Goal: Task Accomplishment & Management: Complete application form

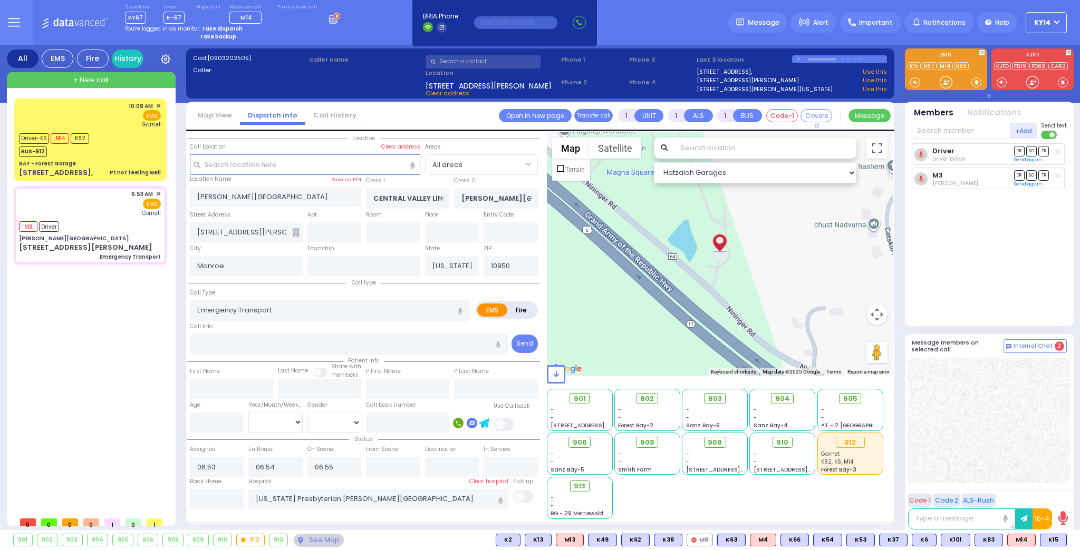
select select
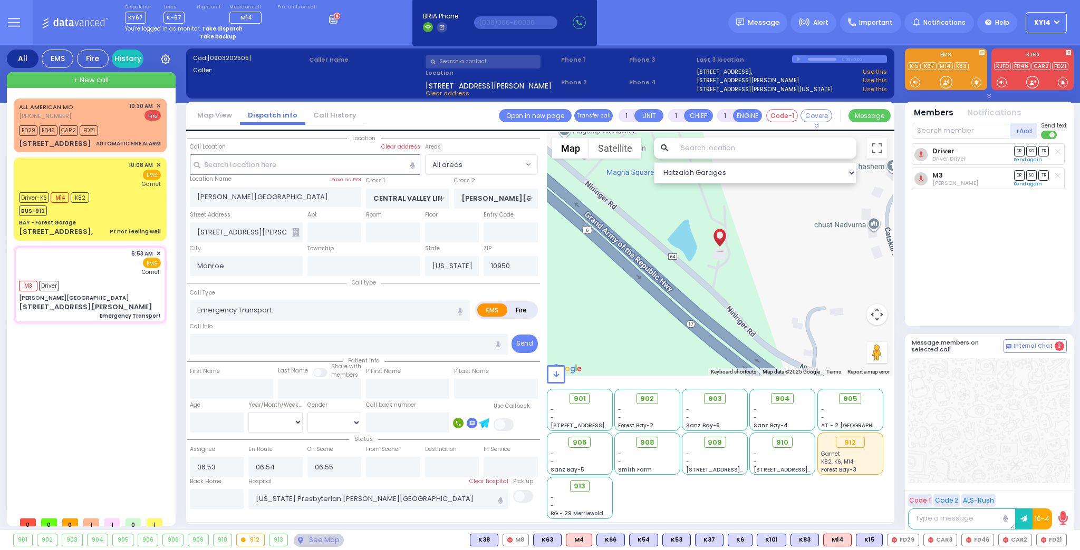
click at [319, 117] on link "Call History" at bounding box center [334, 115] width 59 height 10
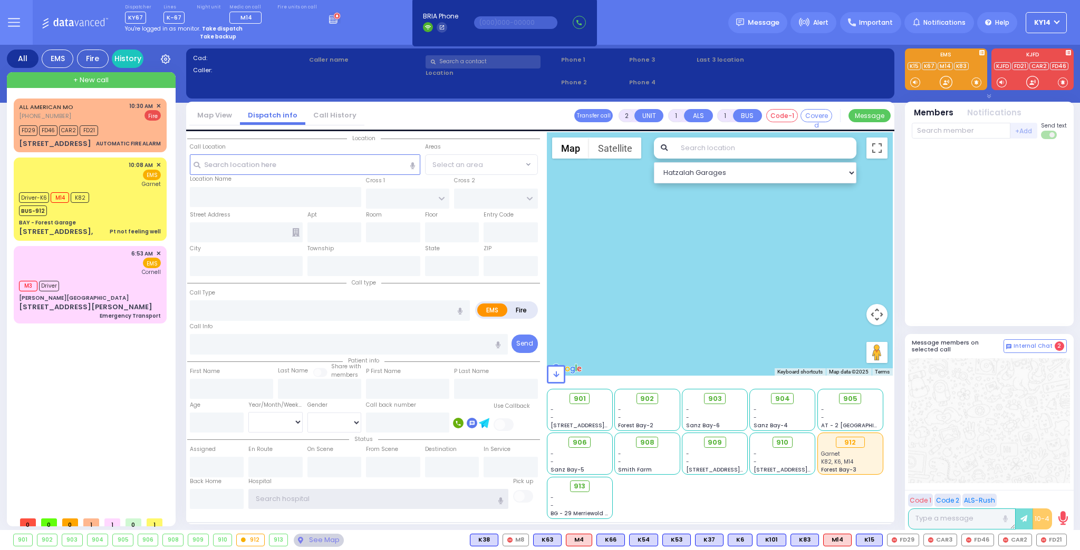
type input "ky14"
click at [321, 110] on li "Call History" at bounding box center [334, 115] width 59 height 18
click at [316, 112] on link "Call History" at bounding box center [334, 115] width 59 height 10
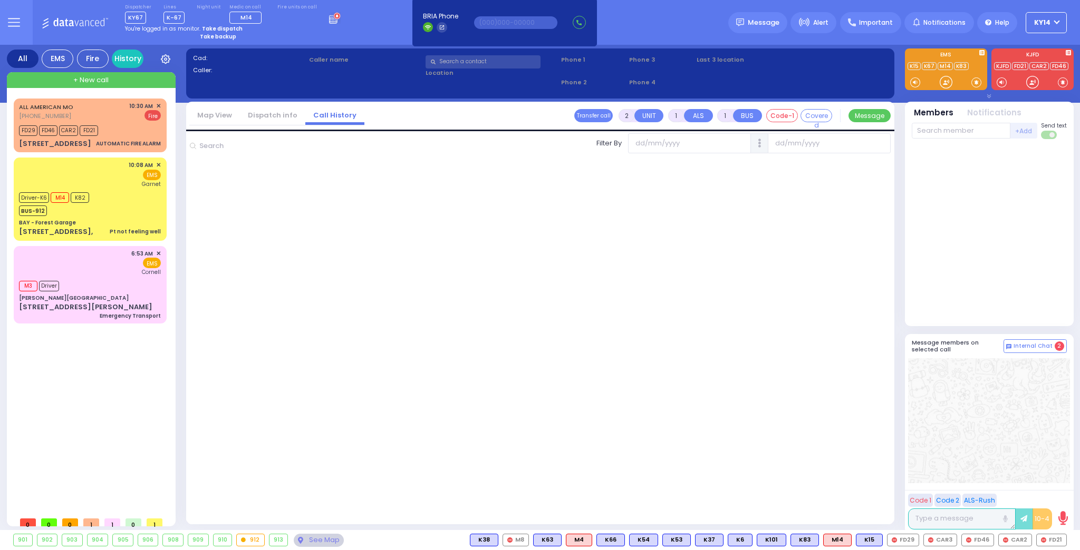
click at [265, 112] on link "Dispatch info" at bounding box center [272, 115] width 65 height 10
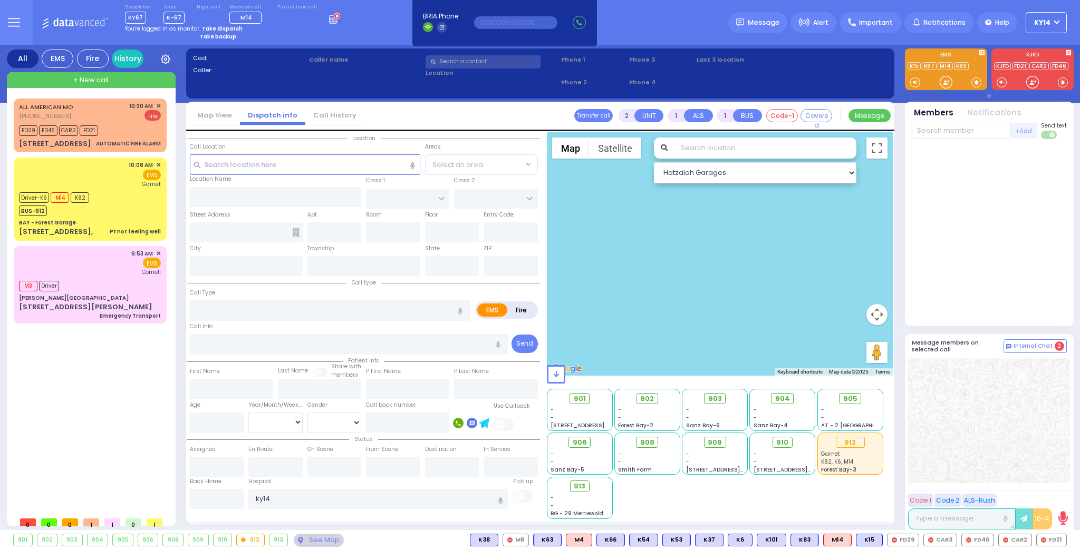
click at [305, 111] on link "Call History" at bounding box center [334, 115] width 59 height 10
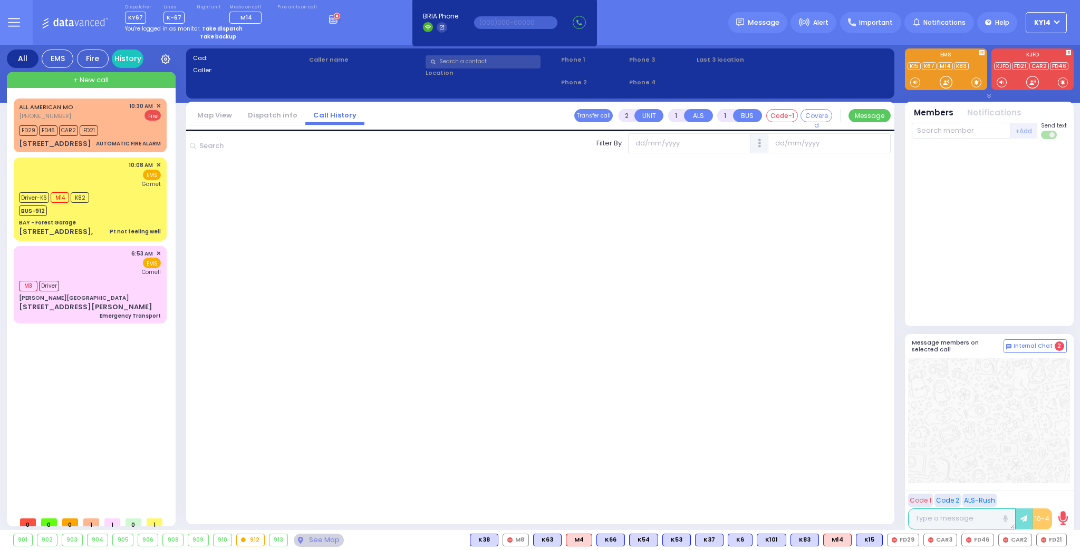
click at [323, 118] on link "Call History" at bounding box center [334, 115] width 59 height 10
click at [201, 148] on input "text" at bounding box center [268, 146] width 144 height 20
click at [266, 117] on link "Dispatch info" at bounding box center [272, 115] width 65 height 10
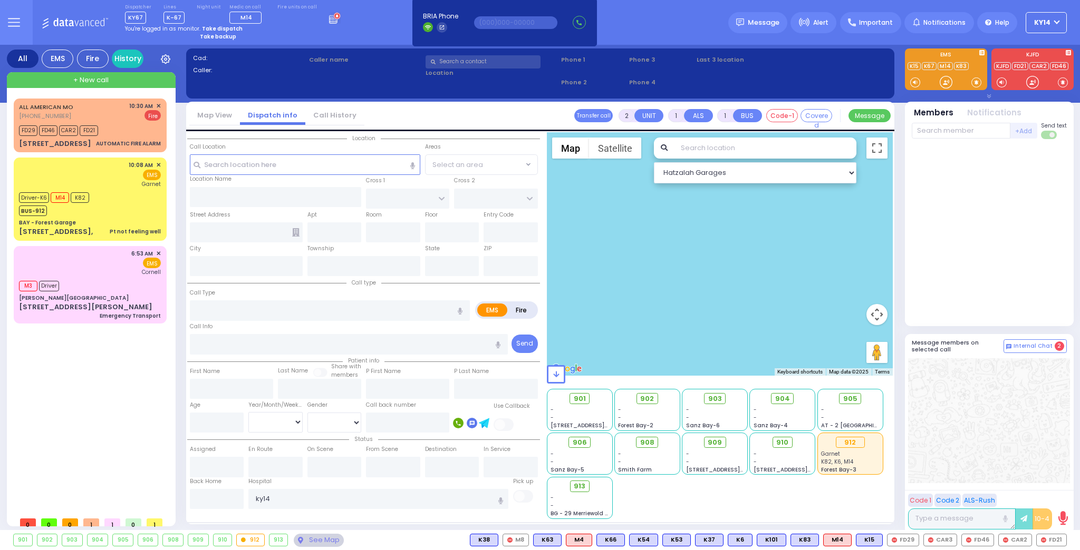
drag, startPoint x: 196, startPoint y: 114, endPoint x: 207, endPoint y: 113, distance: 10.6
click at [197, 114] on link "Map View" at bounding box center [214, 115] width 51 height 10
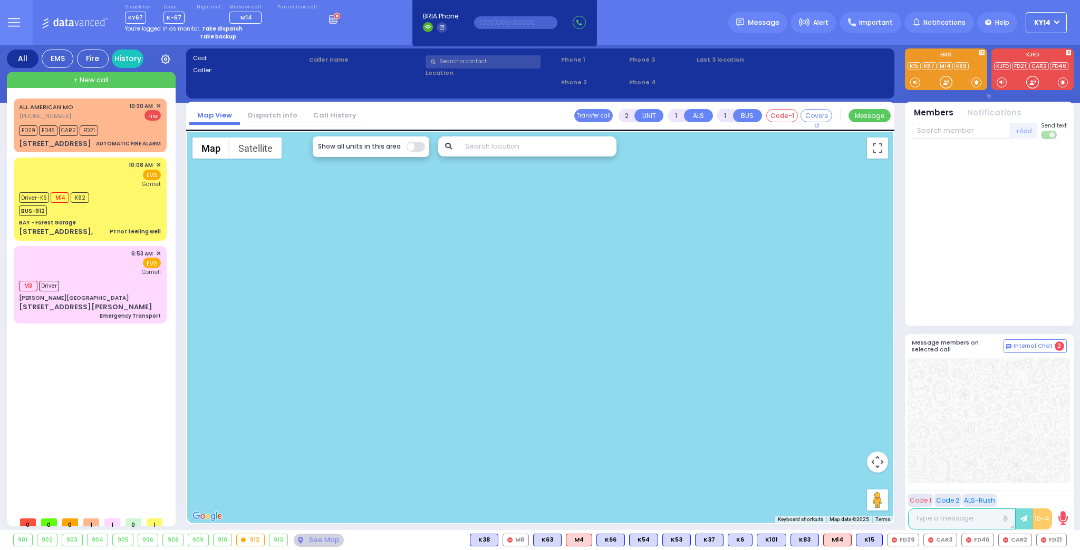
click at [278, 115] on link "Dispatch info" at bounding box center [272, 115] width 65 height 10
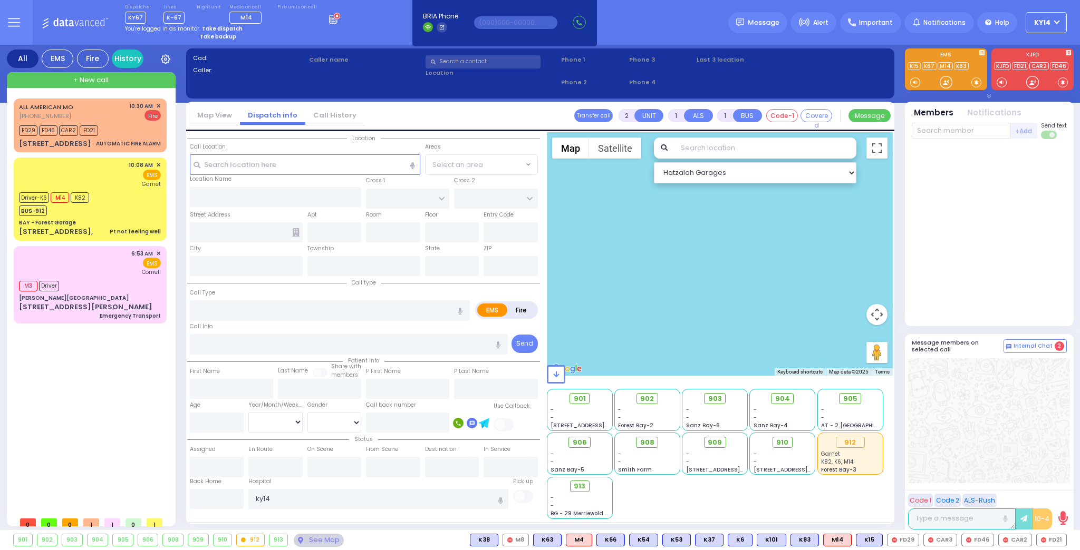
click at [322, 117] on link "Call History" at bounding box center [334, 115] width 59 height 10
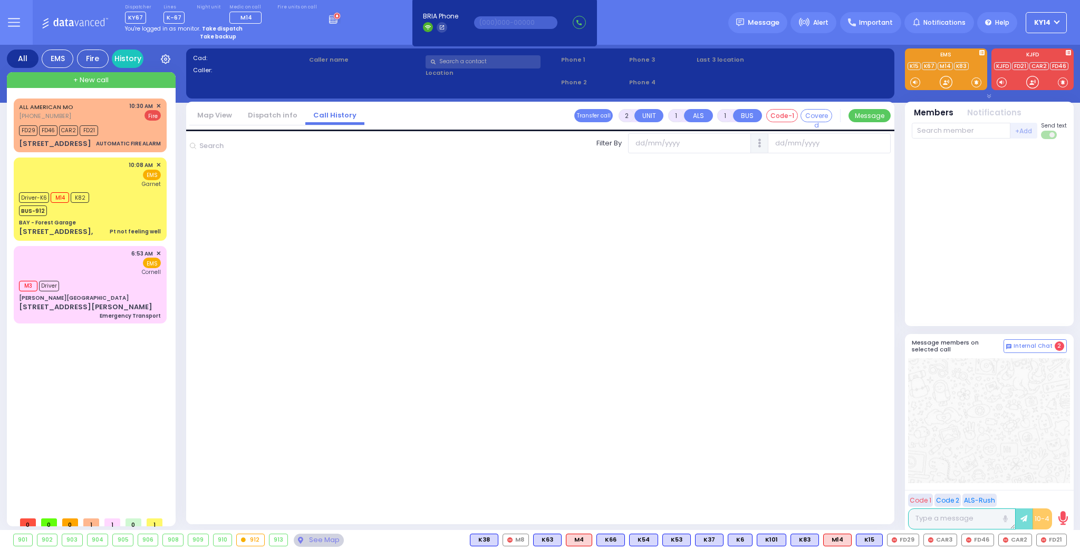
click at [284, 113] on link "Dispatch info" at bounding box center [272, 115] width 65 height 10
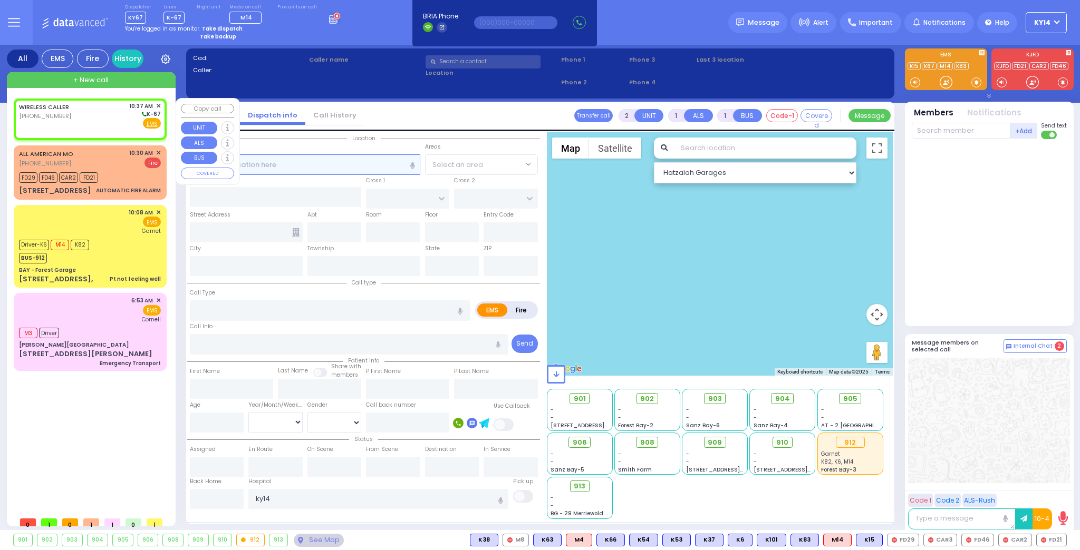
select select
radio input "true"
select select
type input "10:37"
select select "Hatzalah Garages"
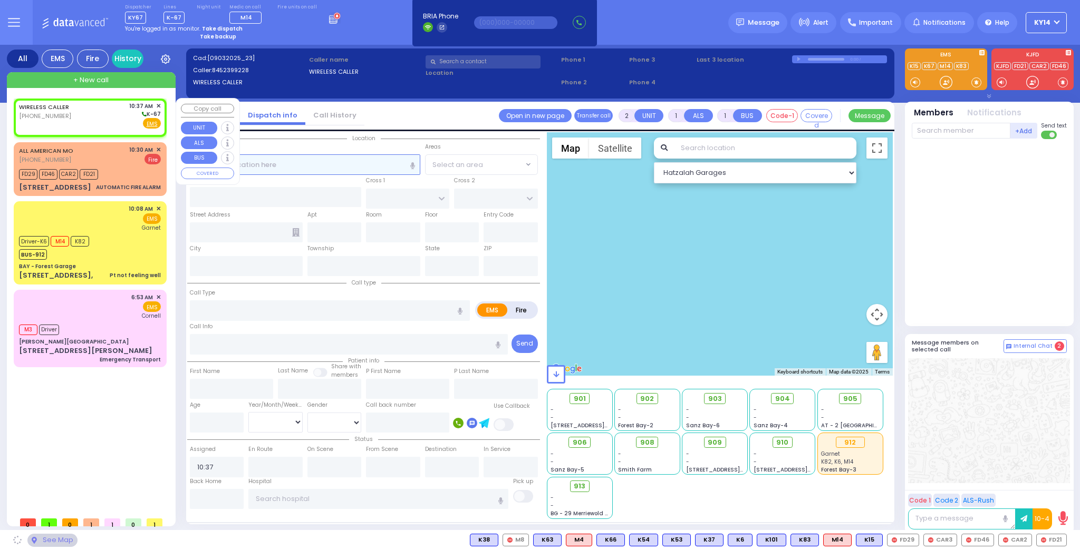
select select
radio input "true"
select select
select select "Hatzalah Garages"
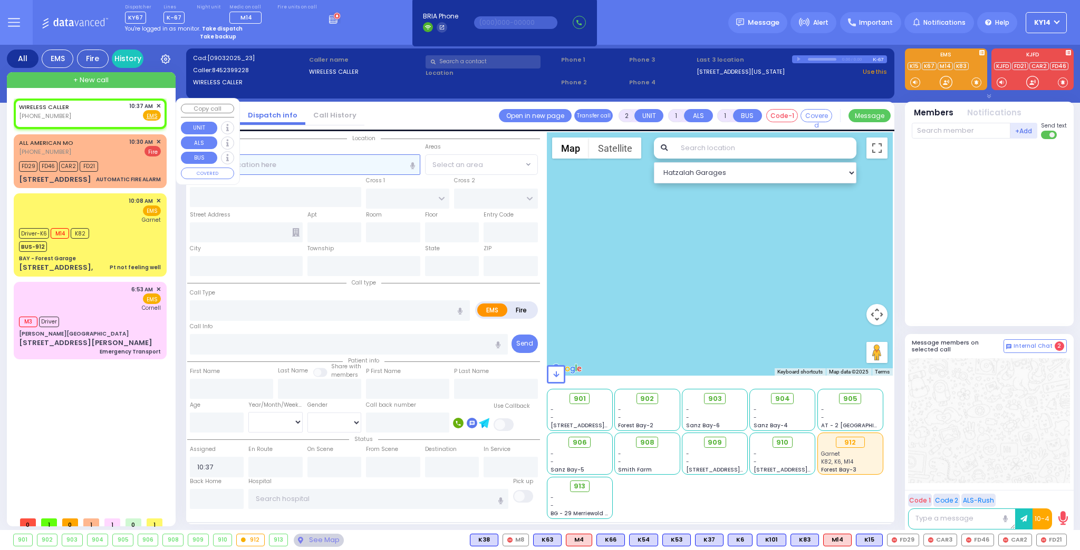
select select
radio input "true"
select select
select select "Hatzalah Garages"
